Goal: Task Accomplishment & Management: Complete application form

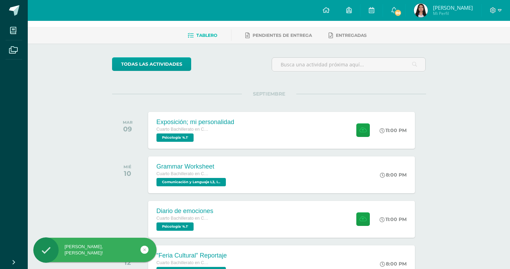
scroll to position [26, 0]
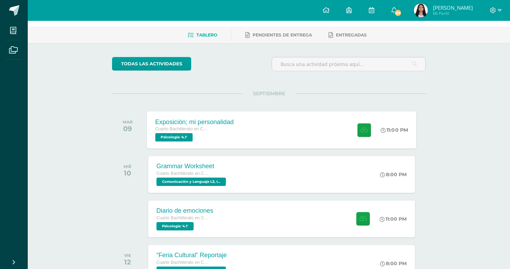
click at [371, 132] on div at bounding box center [362, 129] width 34 height 37
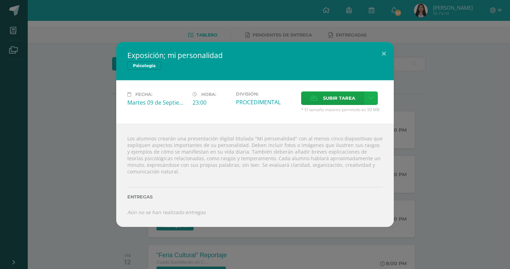
click at [372, 95] on icon at bounding box center [371, 98] width 5 height 6
click at [350, 110] on span "Subir enlace" at bounding box center [341, 113] width 29 height 7
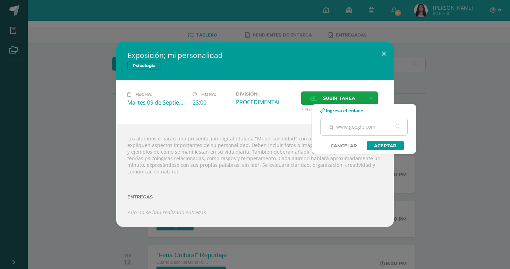
click at [345, 131] on input "text" at bounding box center [364, 126] width 87 height 17
type input "√"
paste input "[URL][DOMAIN_NAME]"
type input "[URL][DOMAIN_NAME]"
click at [379, 151] on div "Subir enlace Ingresa el enlace Cancelar Aceptar" at bounding box center [364, 129] width 105 height 50
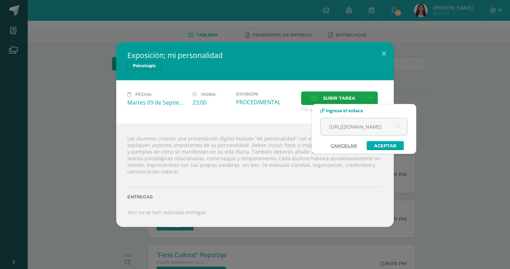
click at [379, 145] on link "Aceptar" at bounding box center [385, 145] width 37 height 9
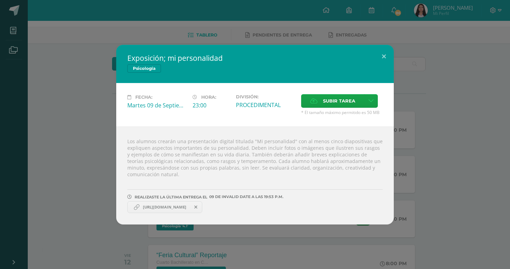
click at [442, 178] on div "Exposición; mi personalidad Psicología Fecha: Martes 09 de Septiembre Hora: 23:…" at bounding box center [255, 134] width 505 height 179
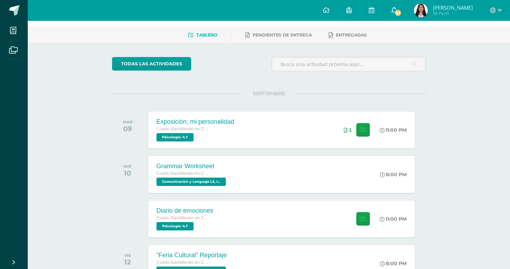
click at [405, 8] on link "86" at bounding box center [394, 10] width 22 height 21
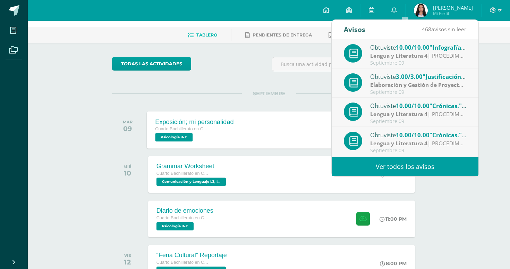
click at [300, 123] on div "Exposición; mi personalidad Cuarto Bachillerato en Ciencias y Letras Psicología…" at bounding box center [282, 129] width 270 height 37
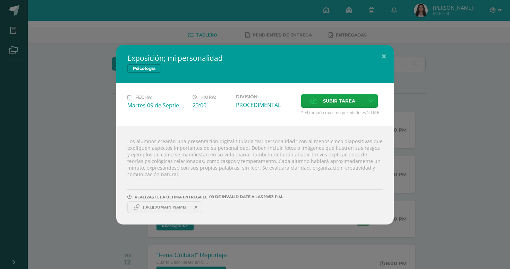
click at [436, 133] on div "Exposición; mi personalidad Psicología Fecha: Martes 09 de Septiembre Hora: 23:…" at bounding box center [255, 134] width 505 height 179
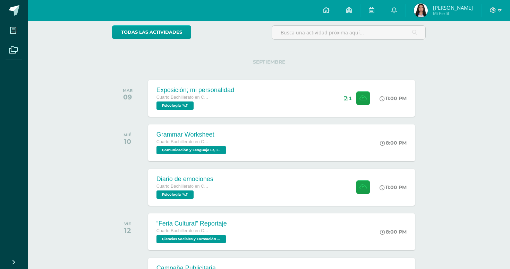
scroll to position [84, 0]
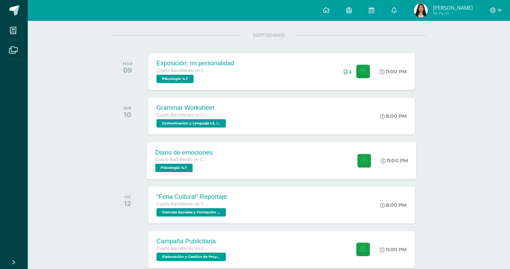
click at [388, 159] on div "11:00 PM" at bounding box center [394, 160] width 27 height 6
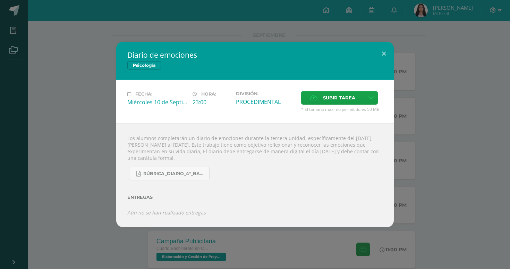
click at [99, 141] on div "Diario de emociones Psicología Fecha: [DATE] Hora: 23:00 División: Subir tarea" at bounding box center [255, 134] width 505 height 185
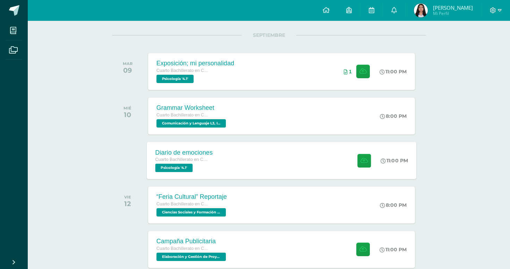
click at [304, 165] on div "Diario de emociones Cuarto Bachillerato en Ciencias y Letras Psicología '4.1' 1…" at bounding box center [282, 160] width 270 height 37
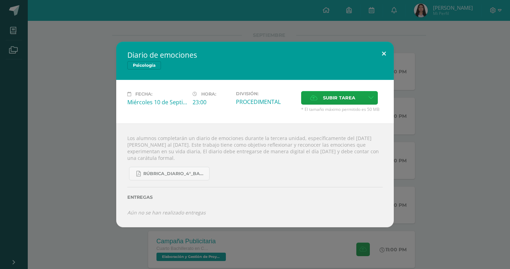
click at [386, 48] on button at bounding box center [384, 54] width 20 height 24
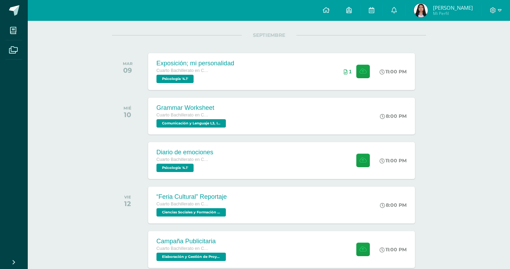
click at [311, 43] on div "SEPTIEMBRE [DATE] Exposición; mi personalidad Cuarto Bachillerato en Ciencias y…" at bounding box center [269, 63] width 314 height 56
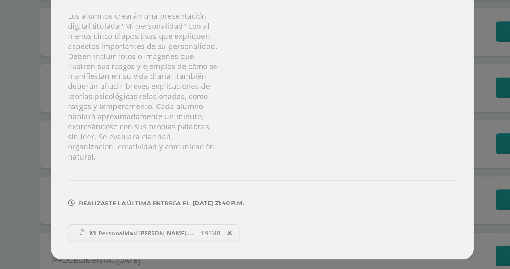
scroll to position [82, 0]
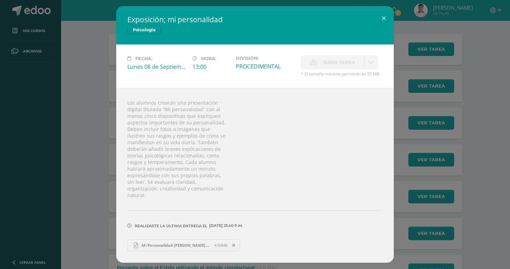
click at [95, 131] on div "Exposición; mi personalidad Psicología Fecha: [DATE] Hora: 13:00 División: Subi…" at bounding box center [255, 134] width 505 height 256
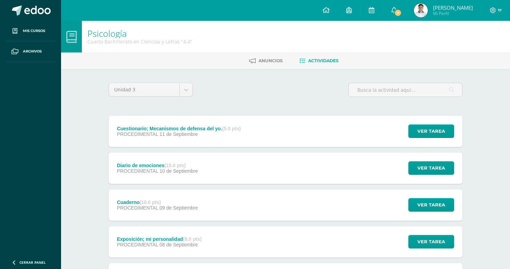
scroll to position [0, 0]
click at [354, 138] on div "Cuestionario; Mecanismos de defensa del yo. (5.0 pts) PROCEDIMENTAL [DATE] Ver …" at bounding box center [286, 131] width 354 height 31
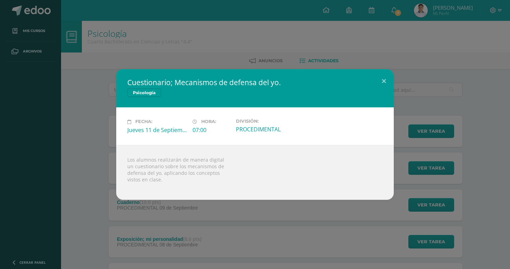
click at [302, 229] on div "Cuestionario; Mecanismos de defensa del yo. Psicología Fecha: [DATE] Hora: 07:0…" at bounding box center [255, 134] width 510 height 269
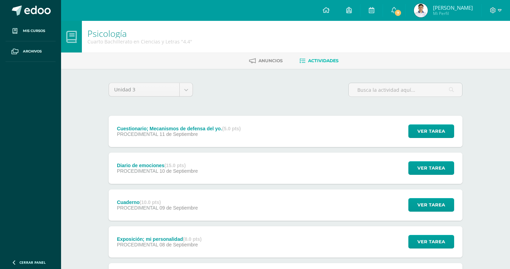
click at [304, 179] on div "Diario de emociones (15.0 pts) PROCEDIMENTAL [DATE] Ver tarea Diario de emocion…" at bounding box center [286, 167] width 354 height 31
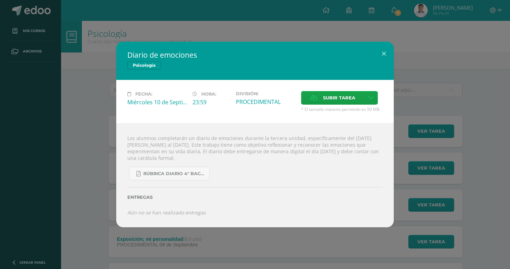
click at [442, 58] on div "Diario de emociones Psicología Fecha: [DATE] Hora: 23:59 División: Subir tarea" at bounding box center [255, 134] width 505 height 185
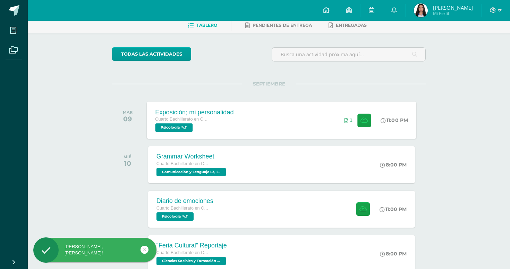
scroll to position [49, 0]
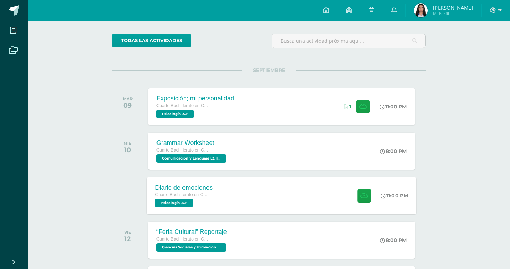
click at [288, 179] on div "Diario de emociones Cuarto Bachillerato en Ciencias y Letras Psicología '4.1' 1…" at bounding box center [282, 195] width 270 height 37
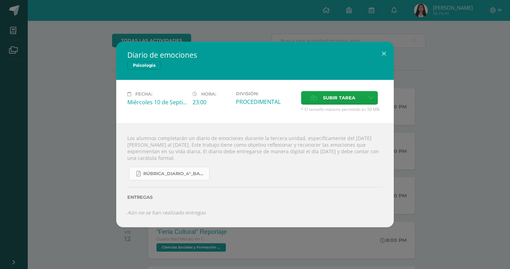
click at [192, 170] on link "RÚBRICA_DIARIO_4°_BACHI.pdf" at bounding box center [169, 174] width 81 height 14
